Goal: Information Seeking & Learning: Understand process/instructions

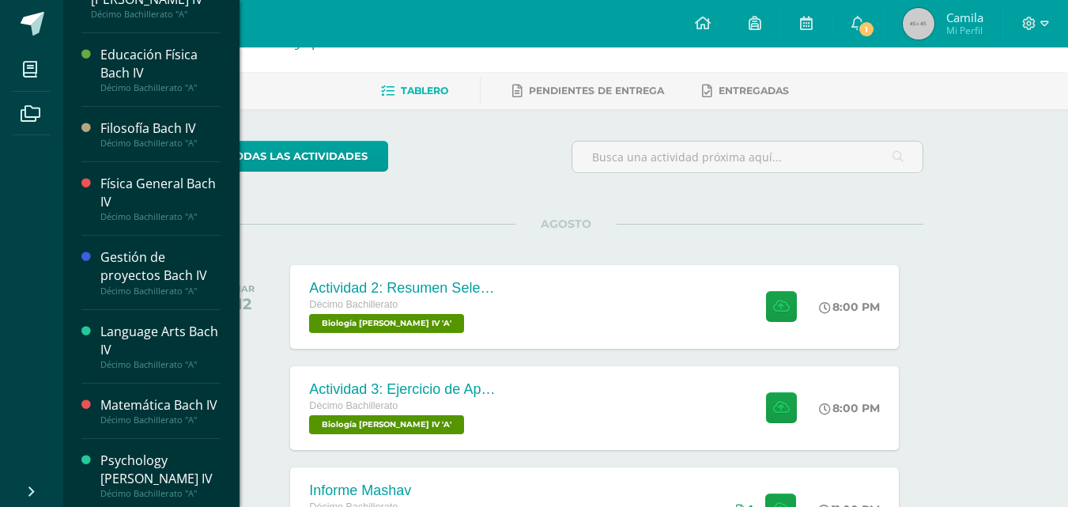
scroll to position [290, 0]
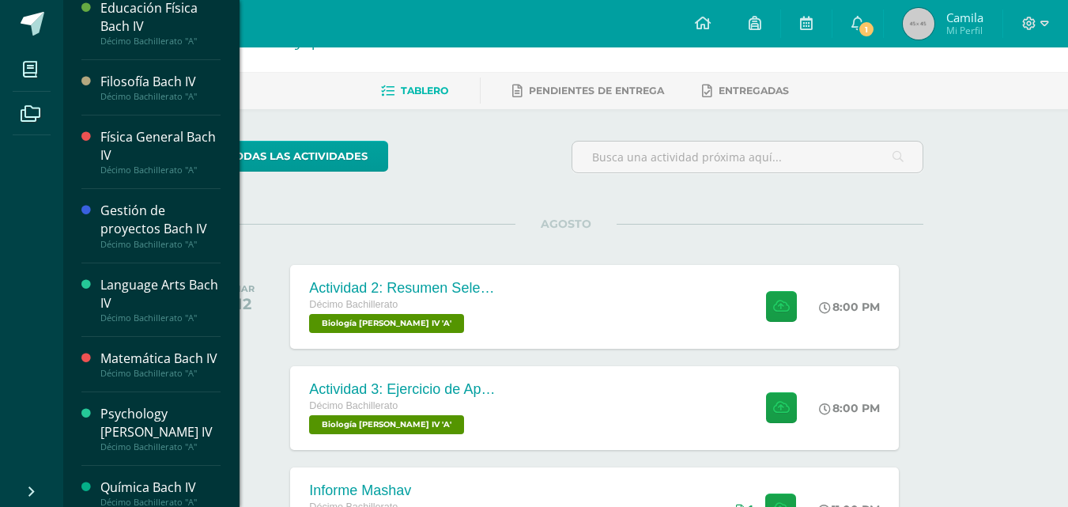
click at [151, 202] on div "Gestión de proyectos Bach IV" at bounding box center [160, 220] width 120 height 36
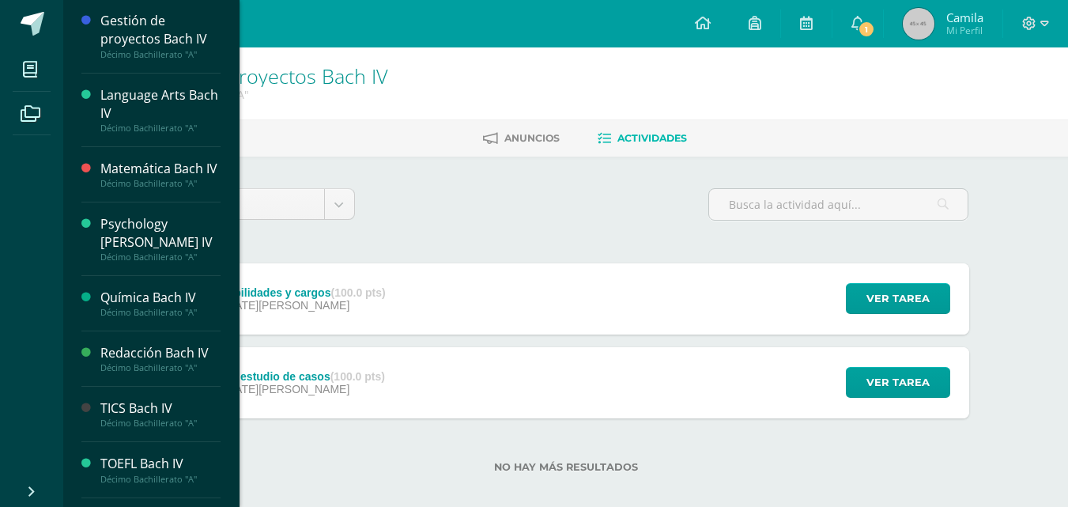
scroll to position [526, 0]
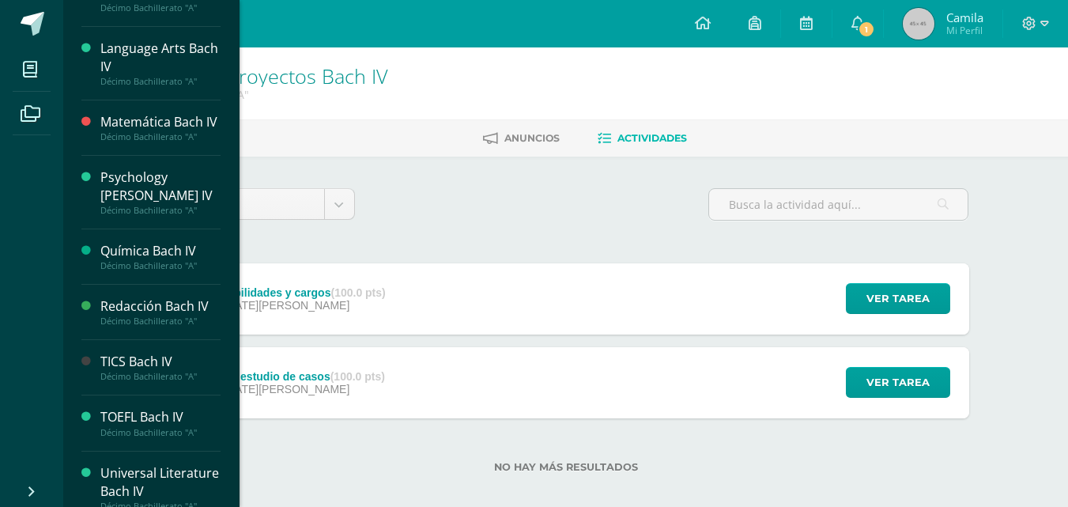
click at [145, 297] on div "Redacción Bach IV" at bounding box center [160, 306] width 120 height 18
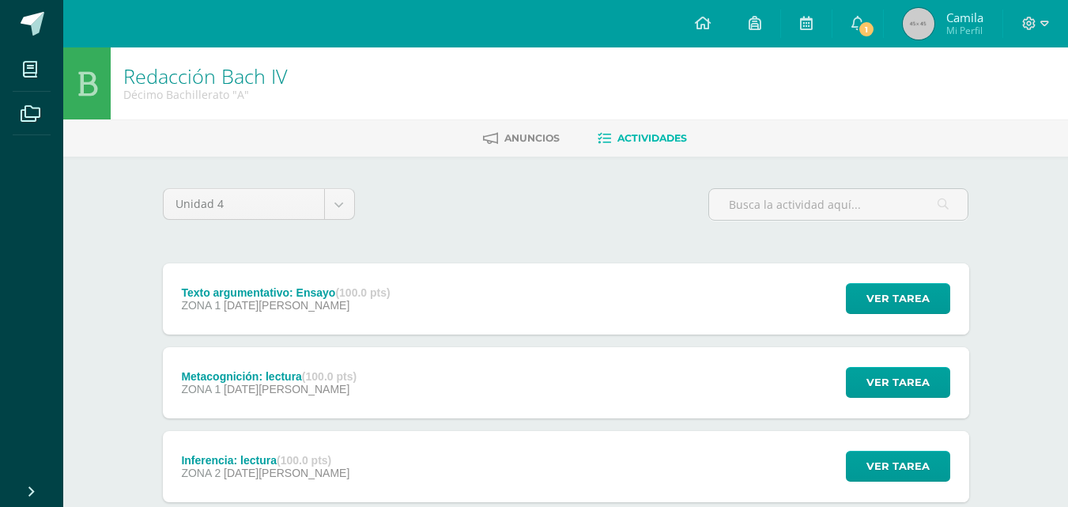
click at [427, 297] on div "Texto argumentativo: Ensayo (100.0 pts) ZONA 1 11 de Agosto Ver tarea Texto arg…" at bounding box center [566, 298] width 806 height 71
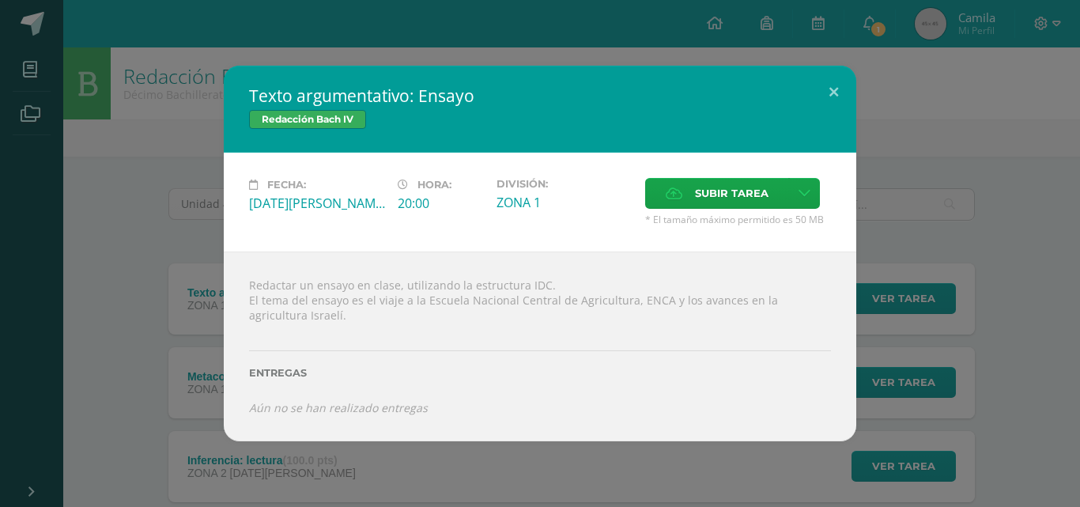
drag, startPoint x: 473, startPoint y: 98, endPoint x: 377, endPoint y: 101, distance: 96.5
click at [377, 101] on h2 "Texto argumentativo: Ensayo" at bounding box center [540, 96] width 582 height 22
drag, startPoint x: 423, startPoint y: 300, endPoint x: 480, endPoint y: 303, distance: 57.0
click at [480, 303] on div "Redactar un ensayo en clase, utilizando la estructura IDC. El tema del ensayo e…" at bounding box center [540, 346] width 632 height 190
click at [413, 319] on div "Redactar un ensayo en clase, utilizando la estructura IDC. El tema del ensayo e…" at bounding box center [540, 346] width 632 height 190
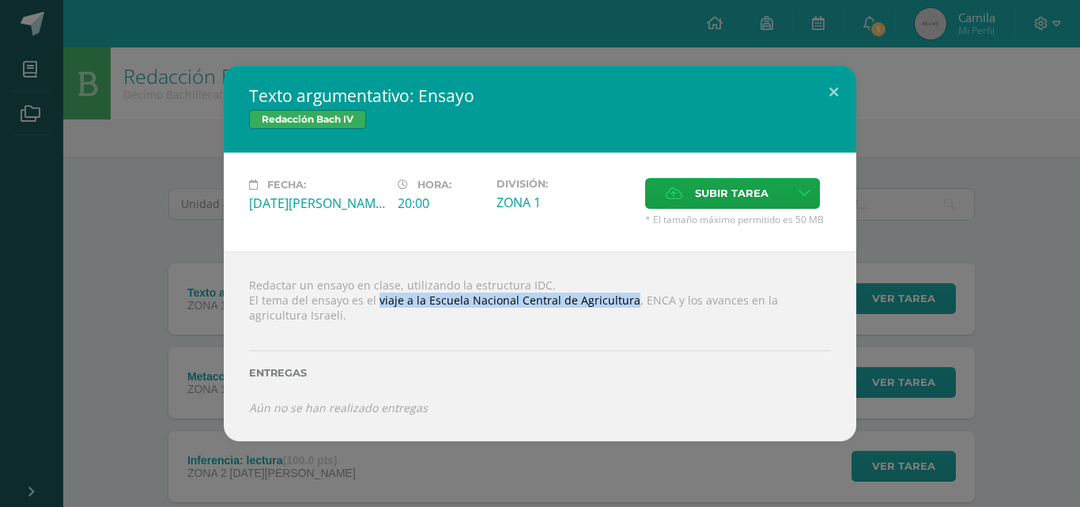
drag, startPoint x: 374, startPoint y: 299, endPoint x: 623, endPoint y: 307, distance: 249.1
click at [623, 307] on div "Redactar un ensayo en clase, utilizando la estructura IDC. El tema del ensayo e…" at bounding box center [540, 346] width 632 height 190
copy div "viaje a la Escuela Nacional Central de Agricultura"
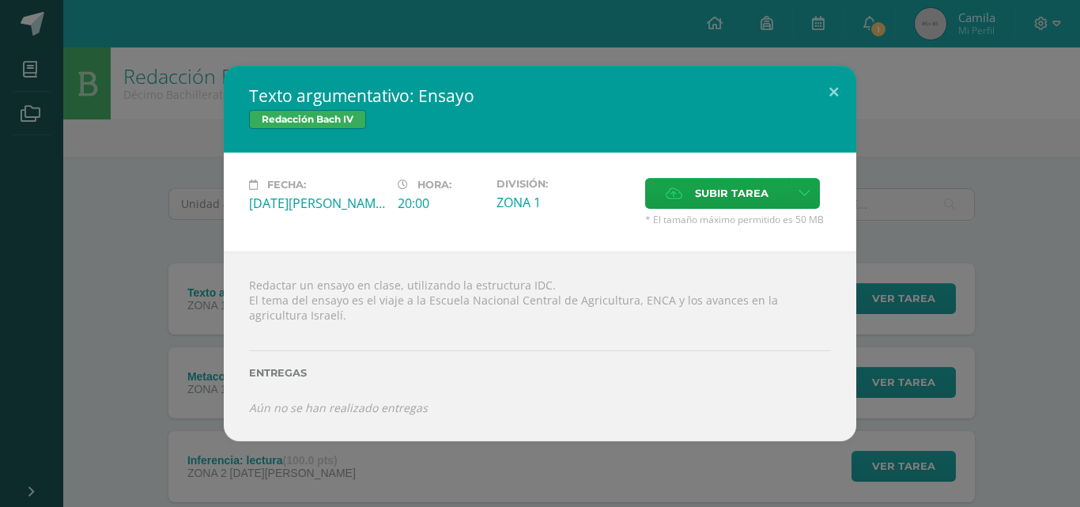
click at [499, 393] on div "Entregas" at bounding box center [540, 367] width 582 height 65
click at [372, 299] on div "Redactar un ensayo en clase, utilizando la estructura IDC. El tema del ensayo e…" at bounding box center [540, 346] width 632 height 190
click at [366, 299] on div "Redactar un ensayo en clase, utilizando la estructura IDC. El tema del ensayo e…" at bounding box center [540, 346] width 632 height 190
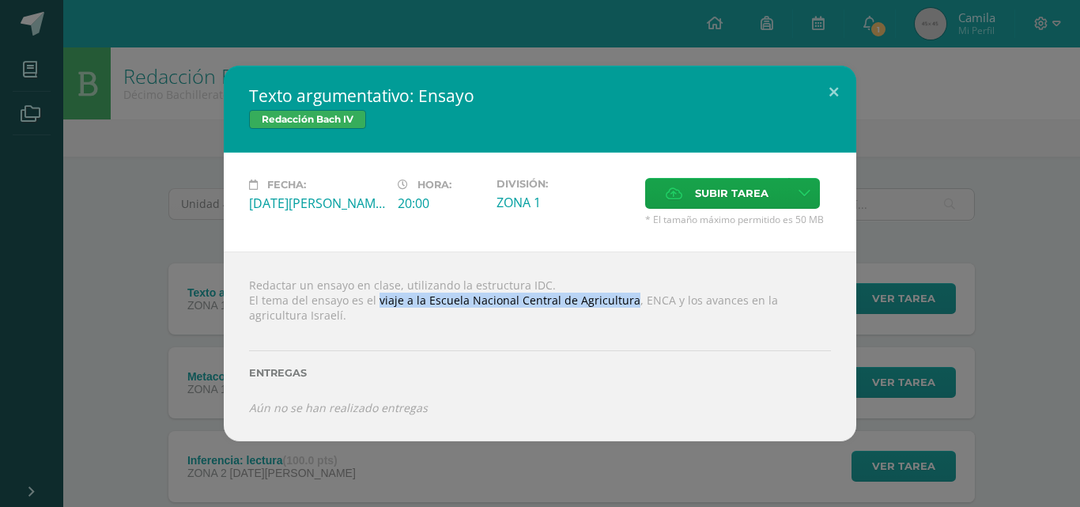
drag, startPoint x: 375, startPoint y: 299, endPoint x: 624, endPoint y: 300, distance: 249.0
click at [624, 300] on div "Redactar un ensayo en clase, utilizando la estructura IDC. El tema del ensayo e…" at bounding box center [540, 346] width 632 height 190
drag, startPoint x: 659, startPoint y: 300, endPoint x: 374, endPoint y: 299, distance: 285.3
click at [374, 299] on div "Redactar un ensayo en clase, utilizando la estructura IDC. El tema del ensayo e…" at bounding box center [540, 346] width 632 height 190
copy div "viaje a la Escuela Nacional Central de Agricultura, ENCA"
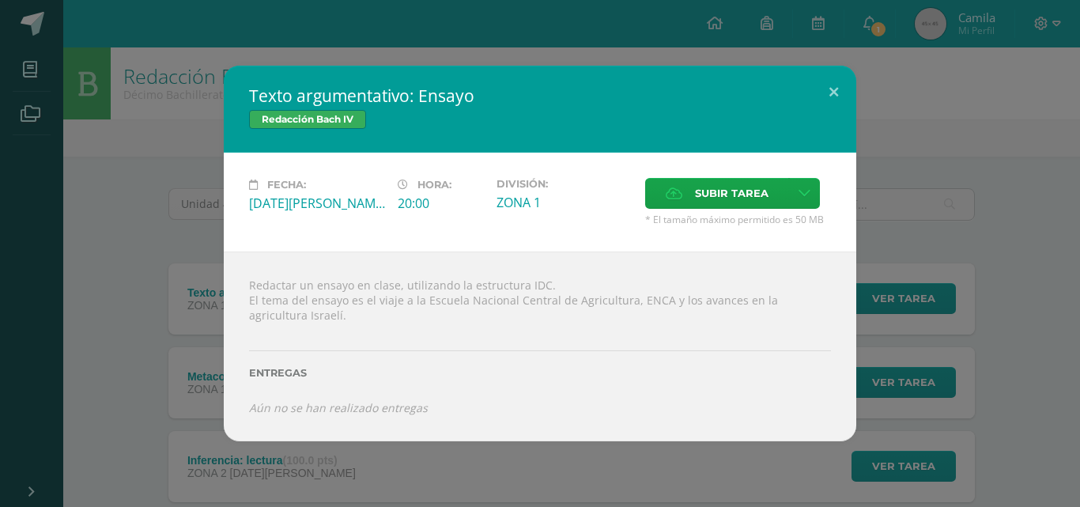
click at [379, 322] on div at bounding box center [540, 328] width 582 height 13
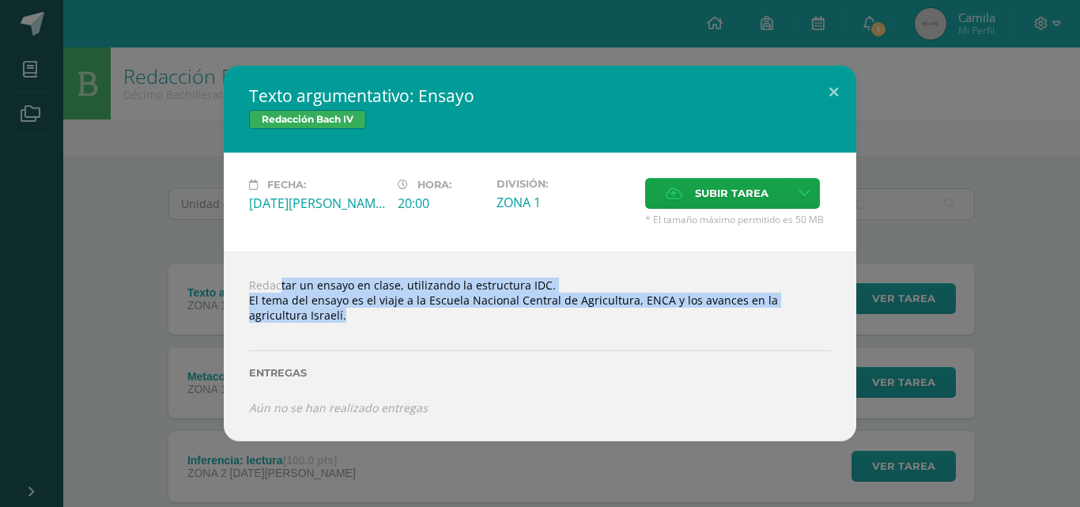
drag, startPoint x: 250, startPoint y: 282, endPoint x: 288, endPoint y: 318, distance: 52.0
click at [288, 318] on div "Redactar un ensayo en clase, utilizando la estructura IDC. El tema del ensayo e…" at bounding box center [540, 346] width 632 height 190
copy div "Redactar un ensayo en clase, utilizando la estructura IDC. El tema del ensayo e…"
